Goal: Information Seeking & Learning: Understand process/instructions

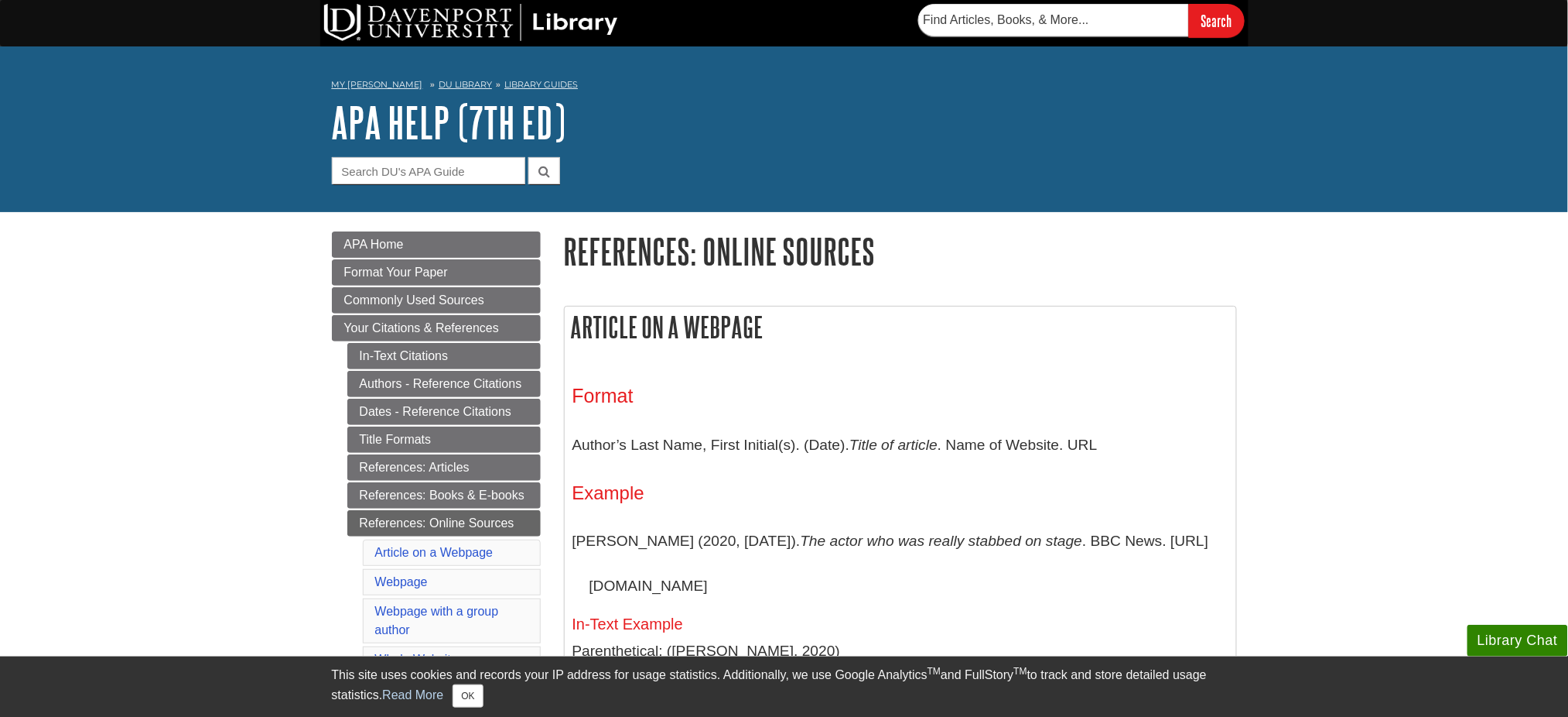
click at [1176, 537] on aside "Library Chat This site uses cookies and records your IP address for usage stati…" at bounding box center [784, 686] width 1568 height 61
click at [1075, 537] on div "This site uses cookies and records your IP address for usage statistics. Additi…" at bounding box center [784, 687] width 905 height 60
click at [422, 537] on link "Read More" at bounding box center [412, 694] width 61 height 13
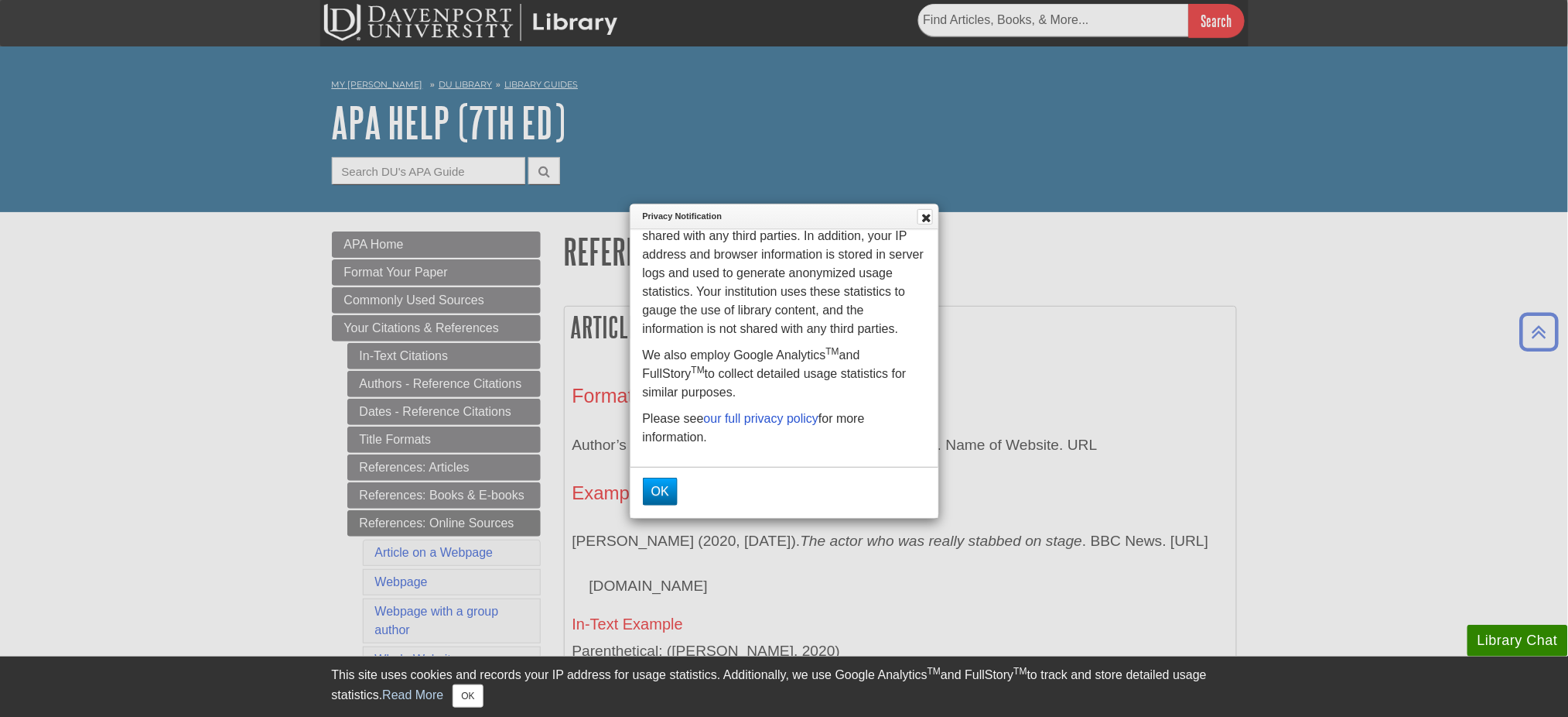
click at [675, 472] on div "OK" at bounding box center [660, 491] width 51 height 40
click at [674, 479] on button "OK" at bounding box center [660, 491] width 35 height 28
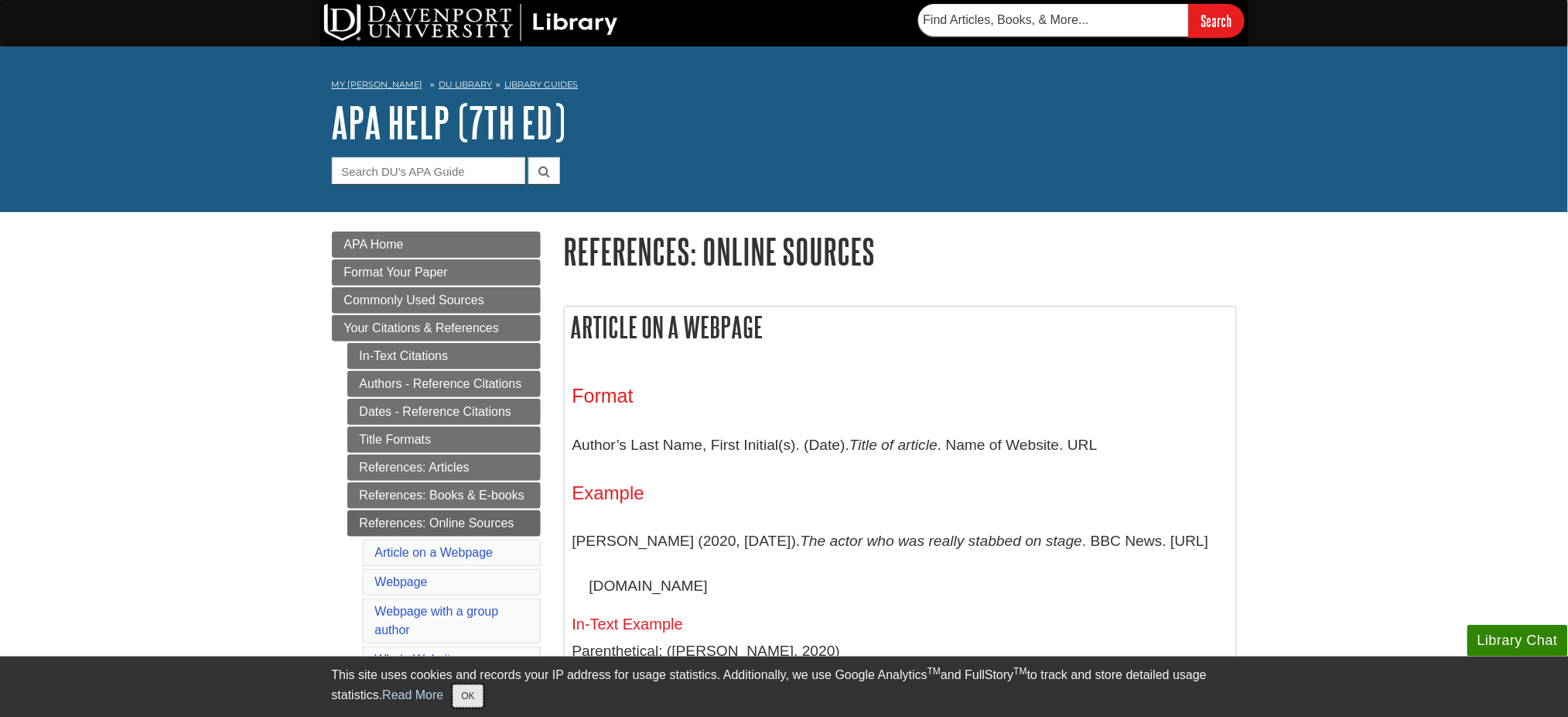
click at [467, 537] on button "OK" at bounding box center [467, 696] width 30 height 23
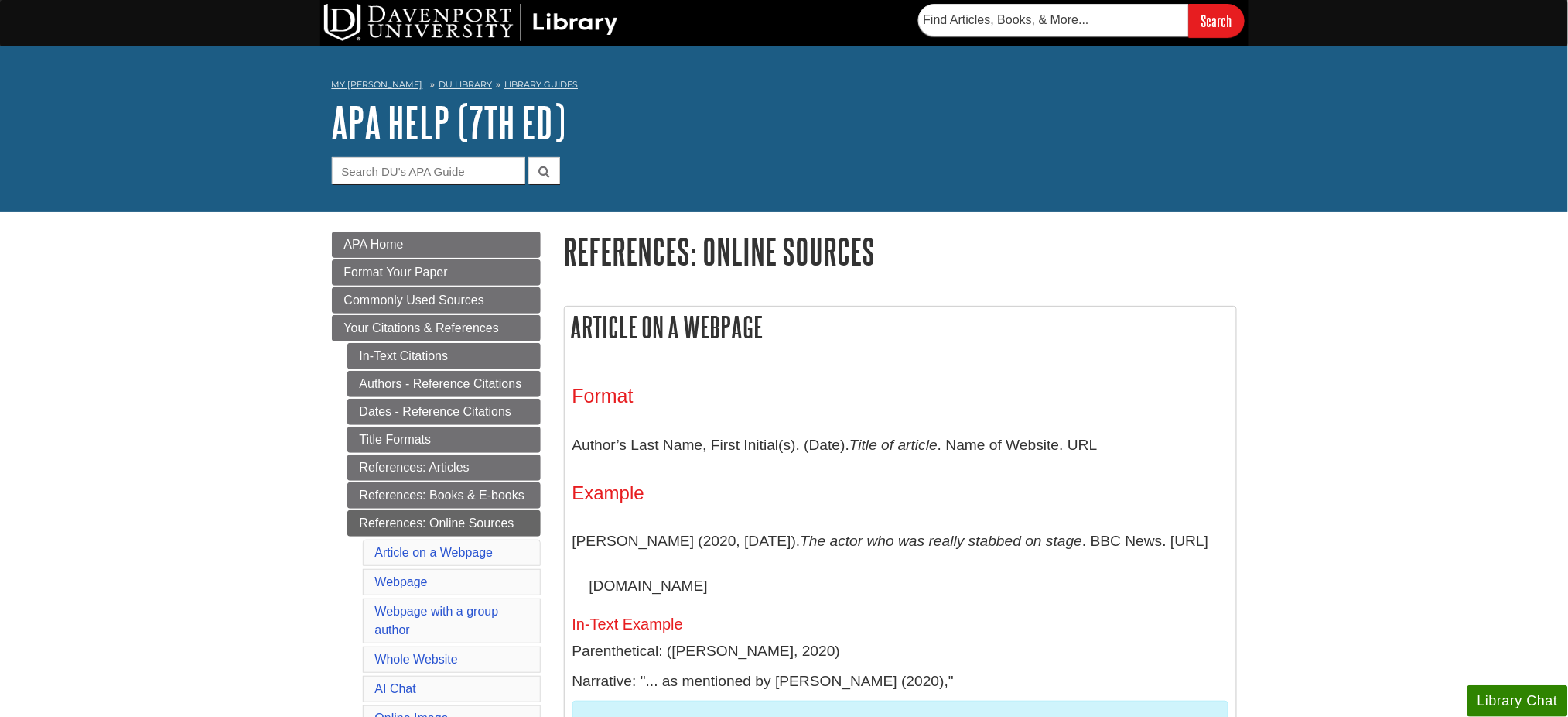
click at [672, 481] on div "Format Author’s Last Name, First Initial(s). (Date). Title of article . Name of…" at bounding box center [900, 585] width 656 height 401
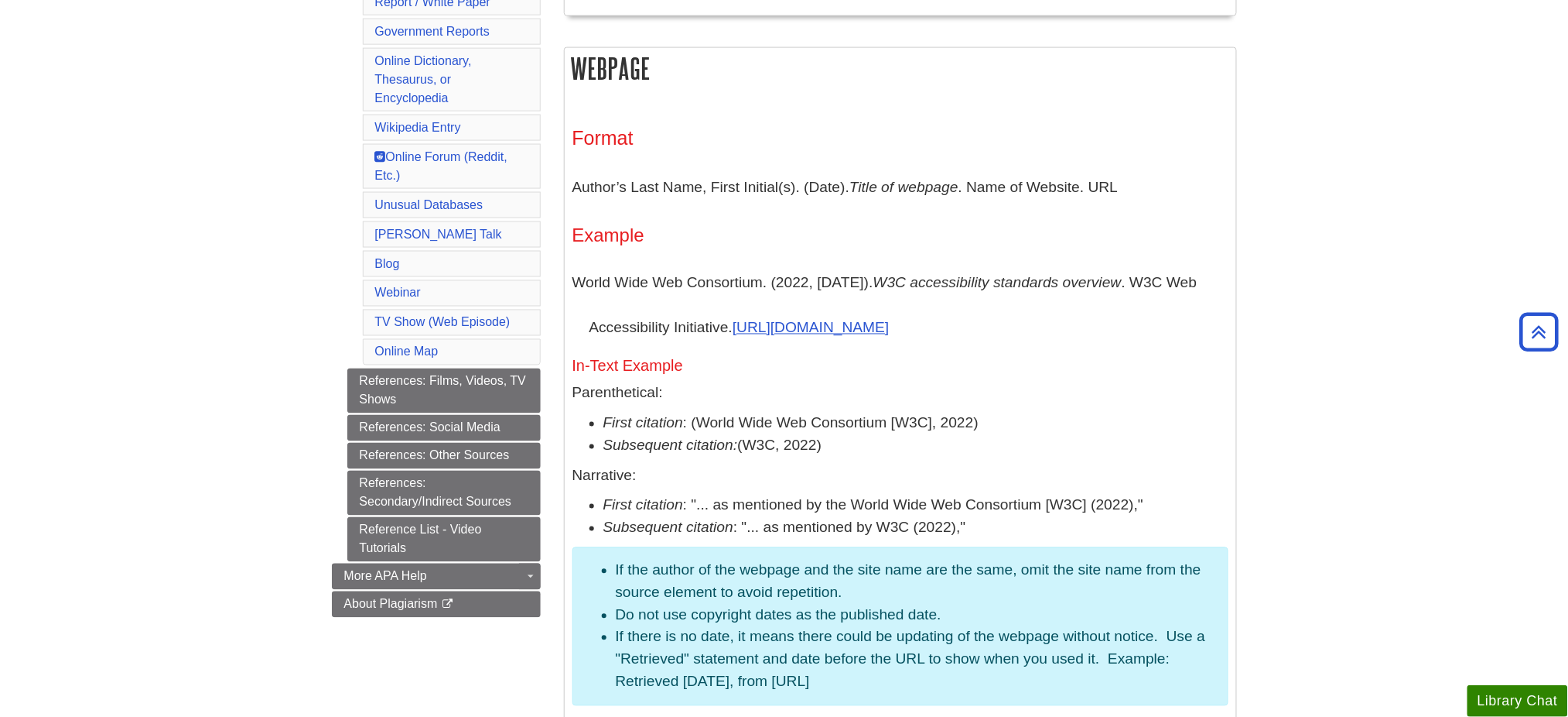
scroll to position [796, 0]
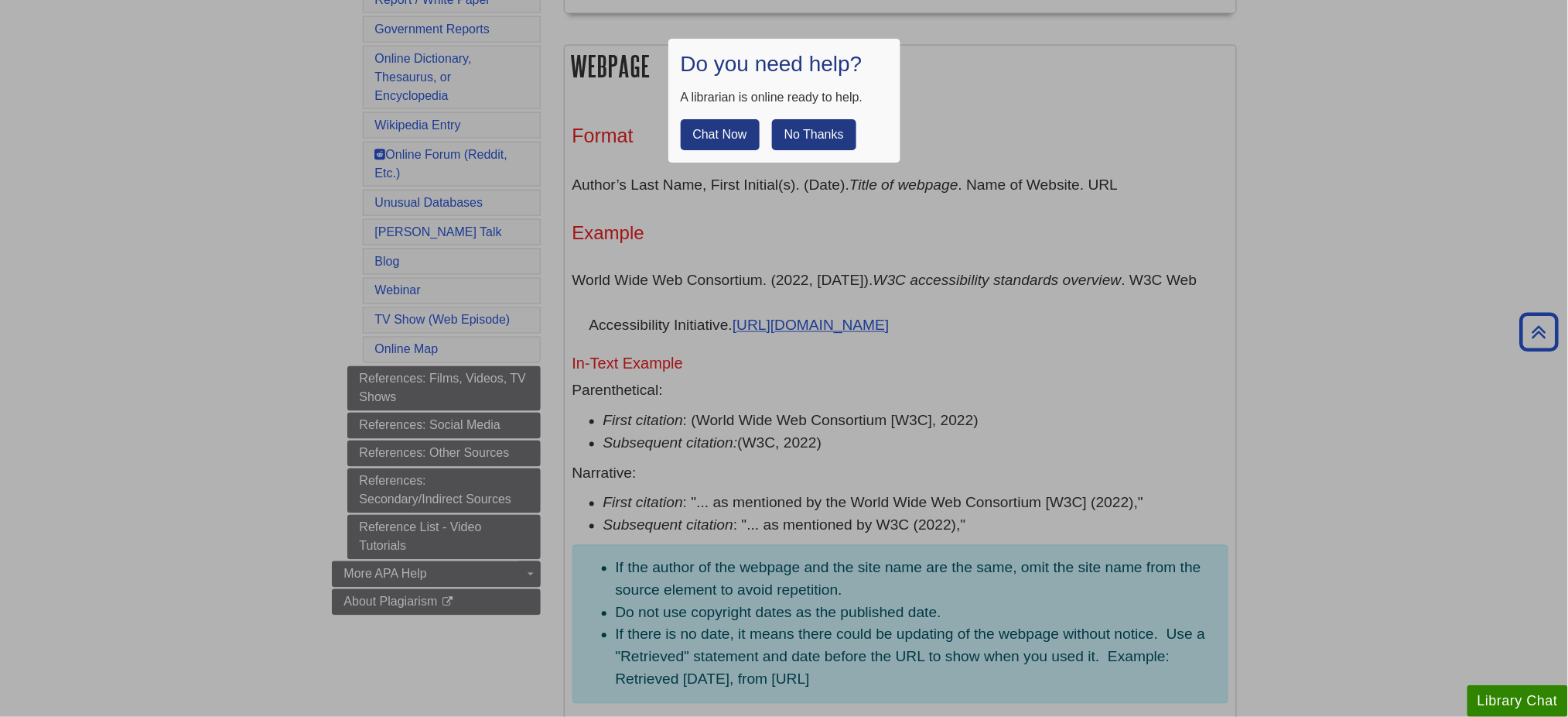
click at [798, 143] on button "No Thanks" at bounding box center [813, 134] width 84 height 31
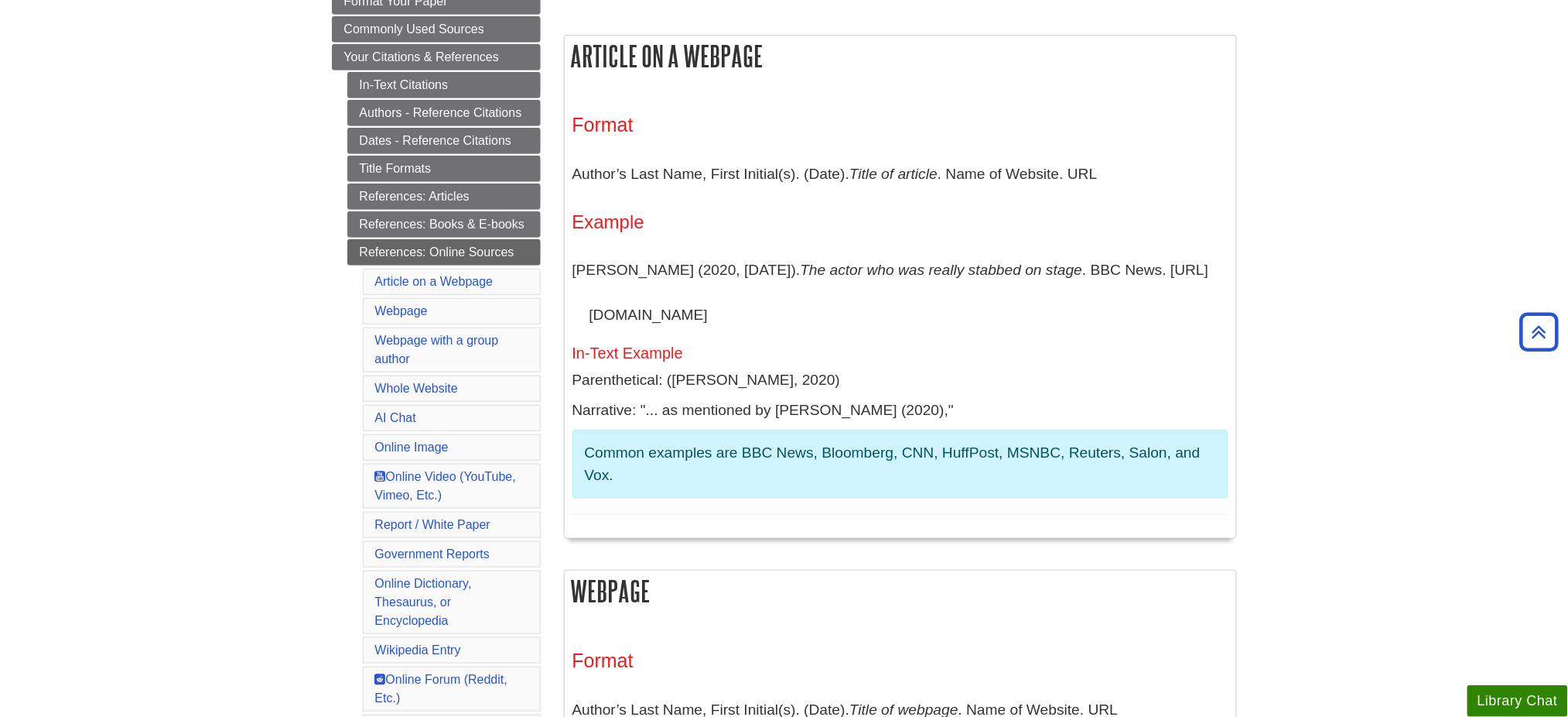
scroll to position [268, 0]
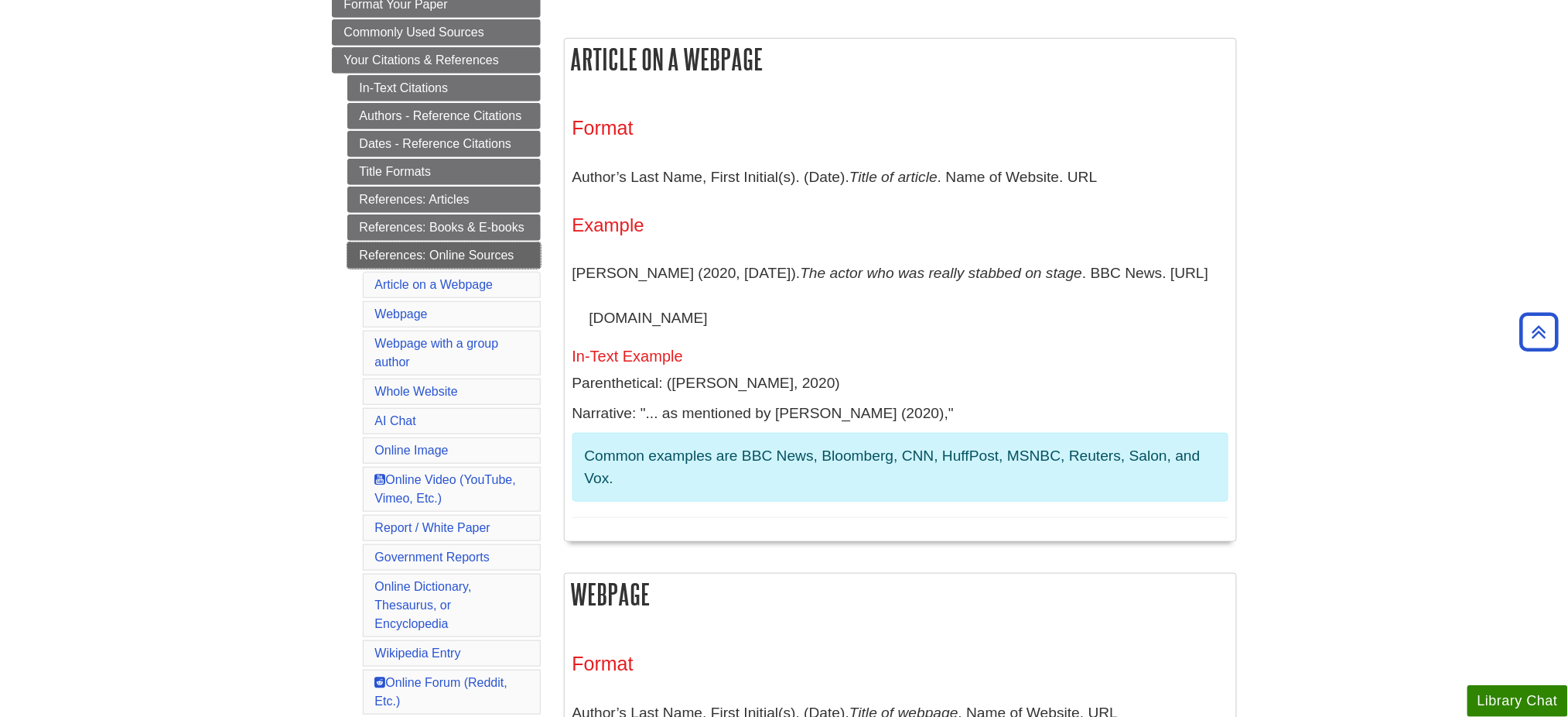
click at [503, 256] on link "References: Online Sources" at bounding box center [444, 256] width 193 height 27
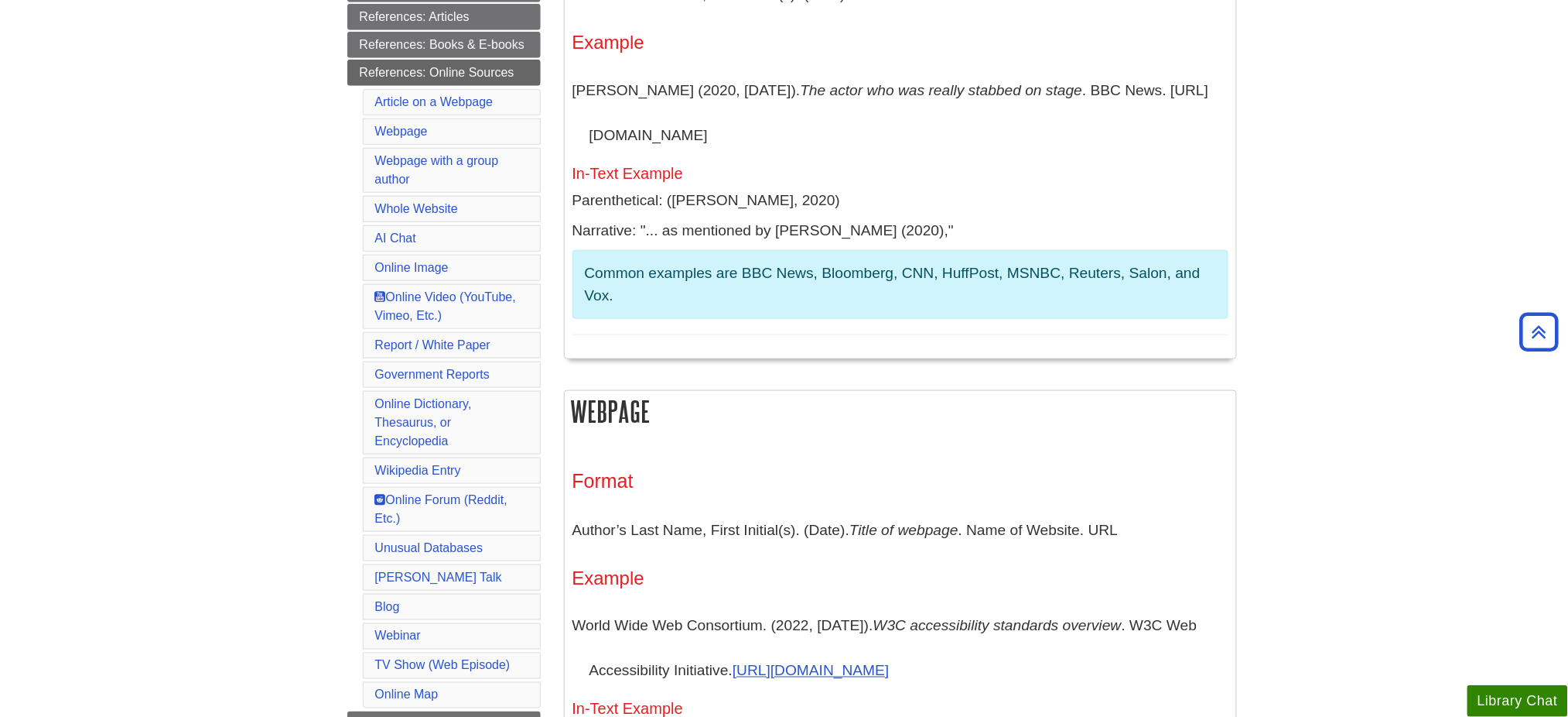
scroll to position [445, 0]
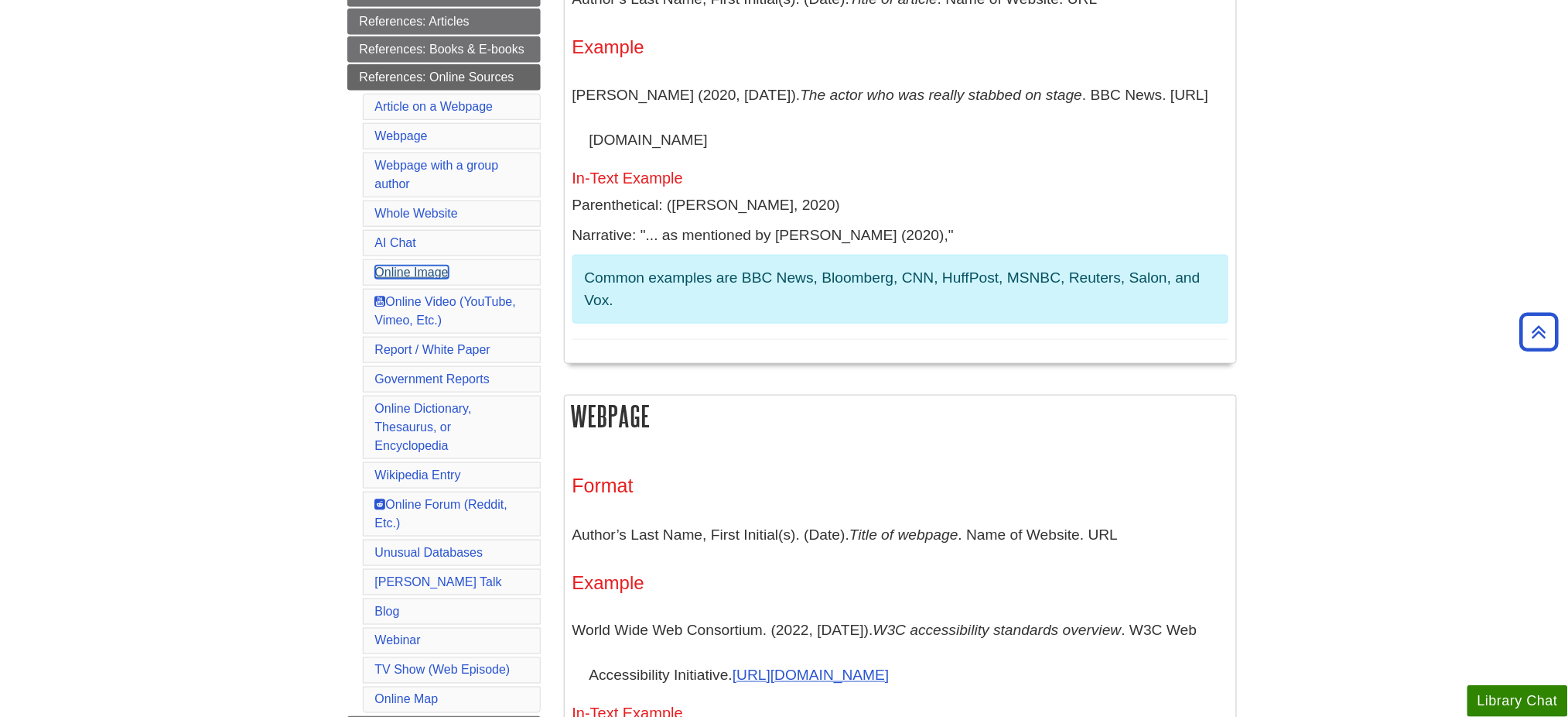
click at [419, 273] on link "Online Image" at bounding box center [412, 272] width 74 height 13
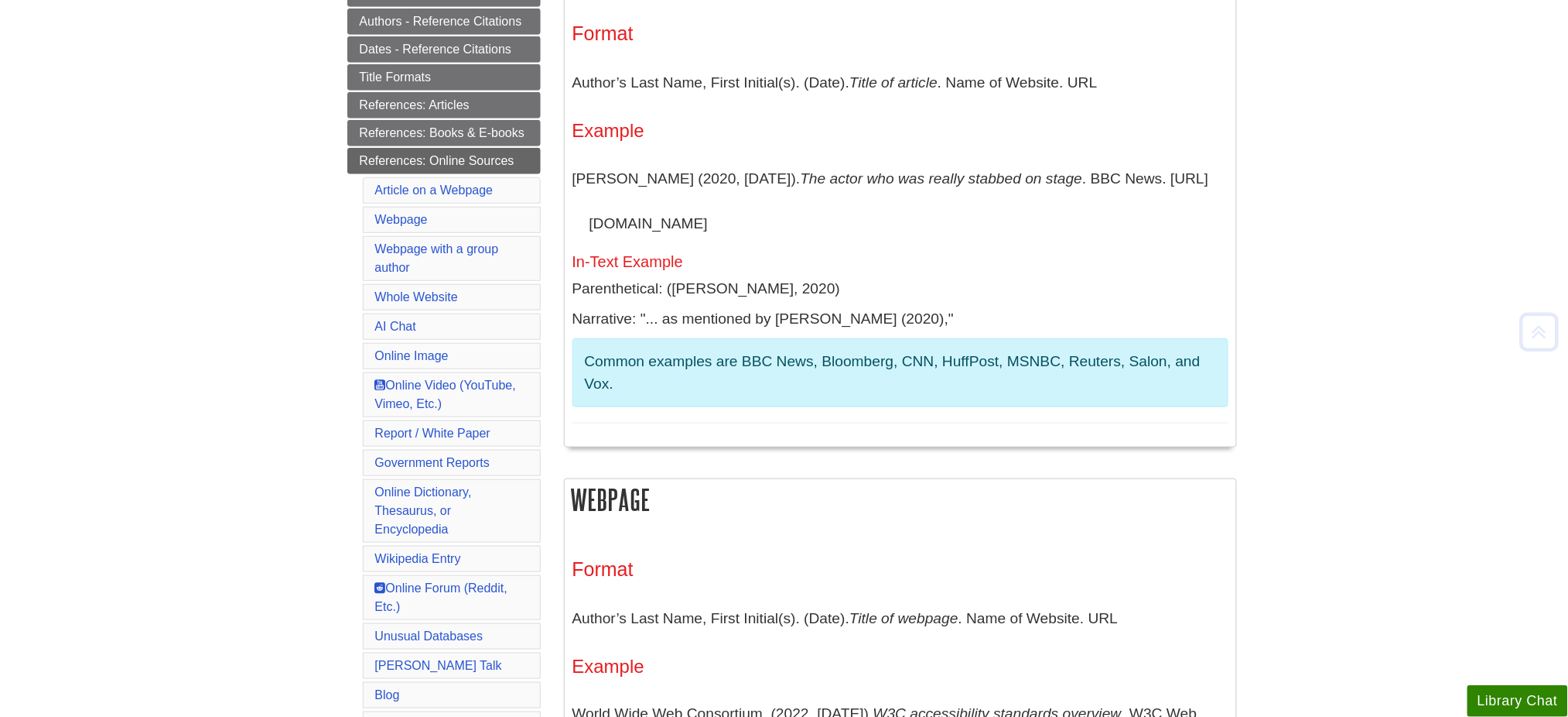
scroll to position [366, 0]
